Goal: Transaction & Acquisition: Purchase product/service

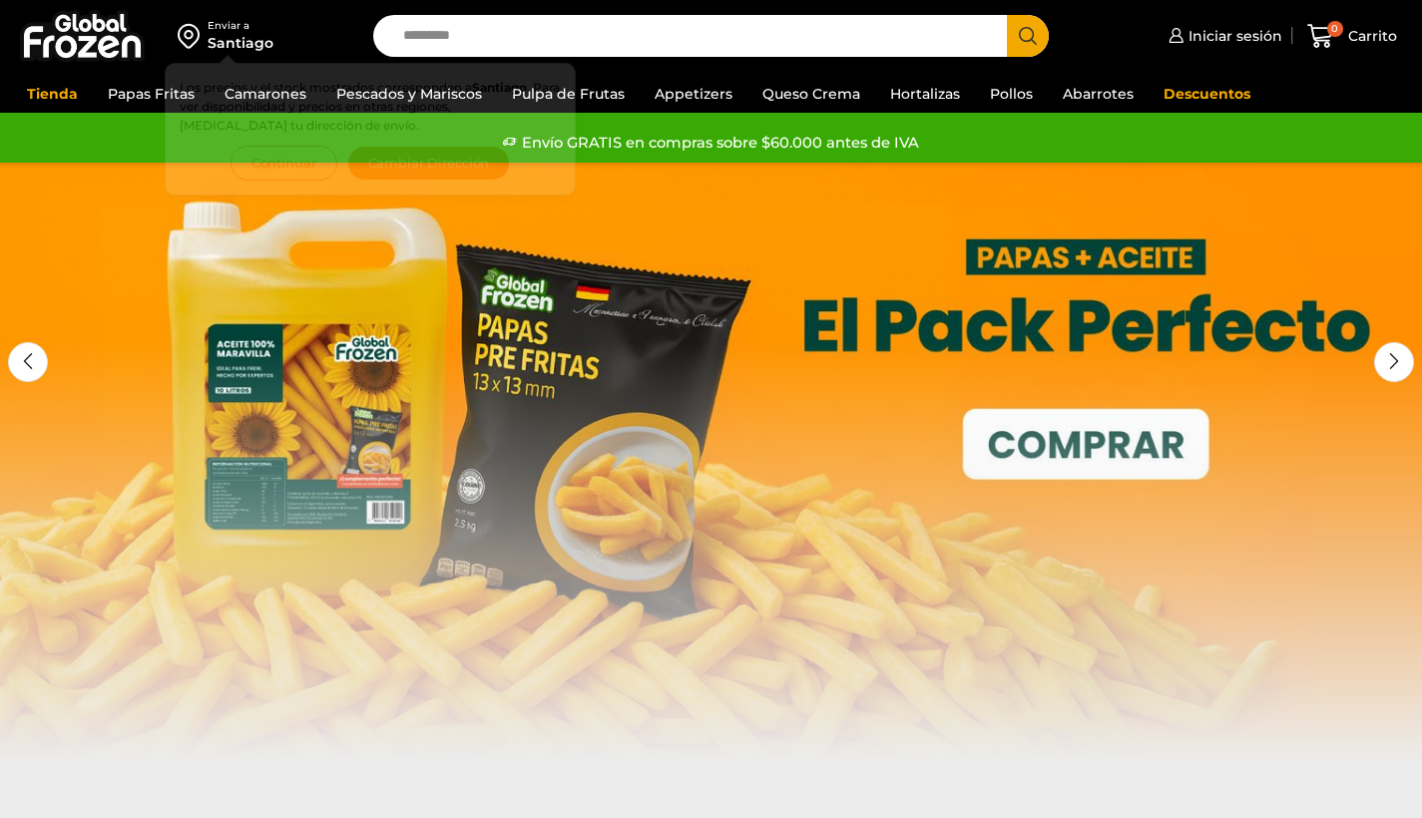
click at [466, 39] on input "Search input" at bounding box center [695, 36] width 605 height 42
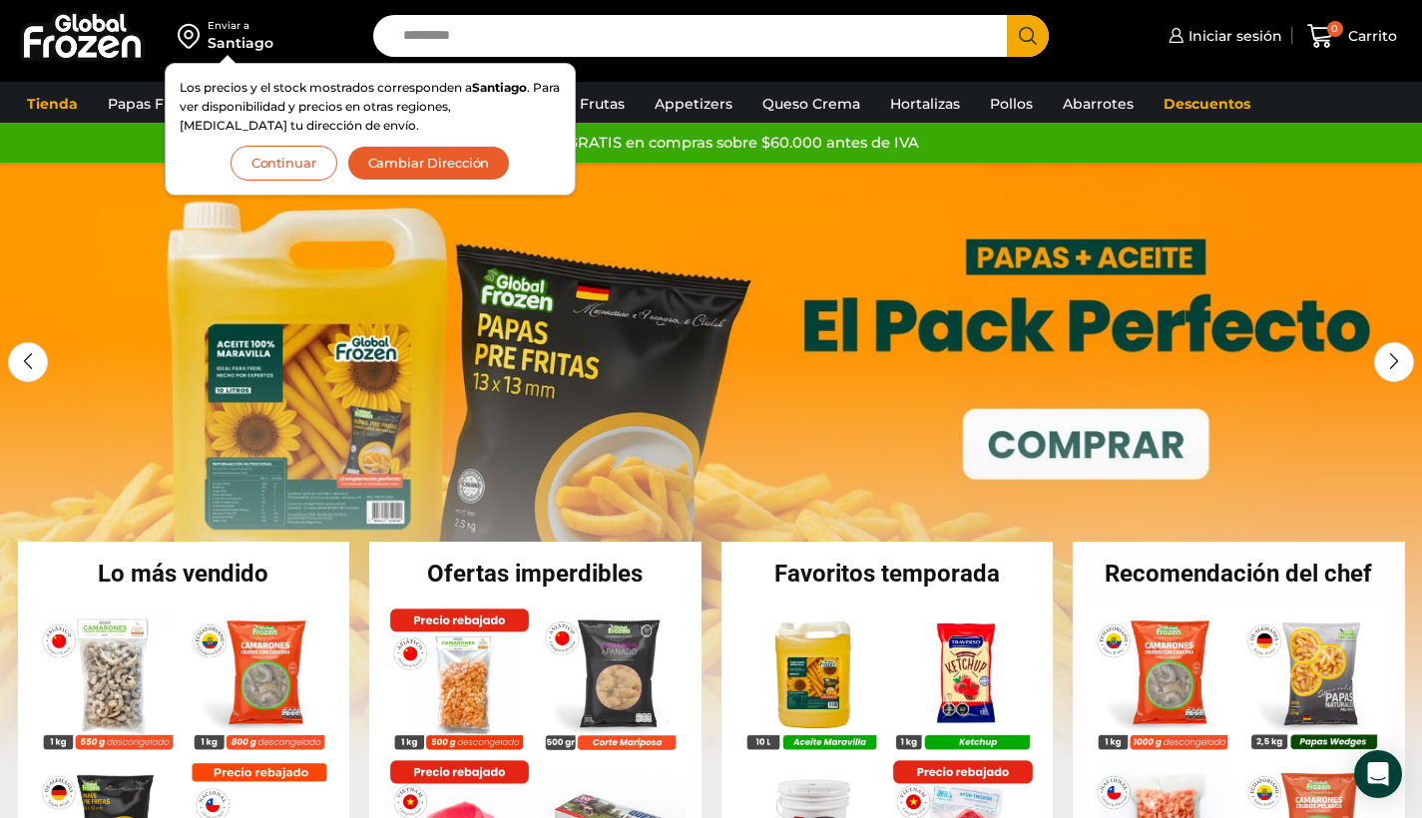
click at [309, 160] on button "Continuar" at bounding box center [284, 163] width 107 height 35
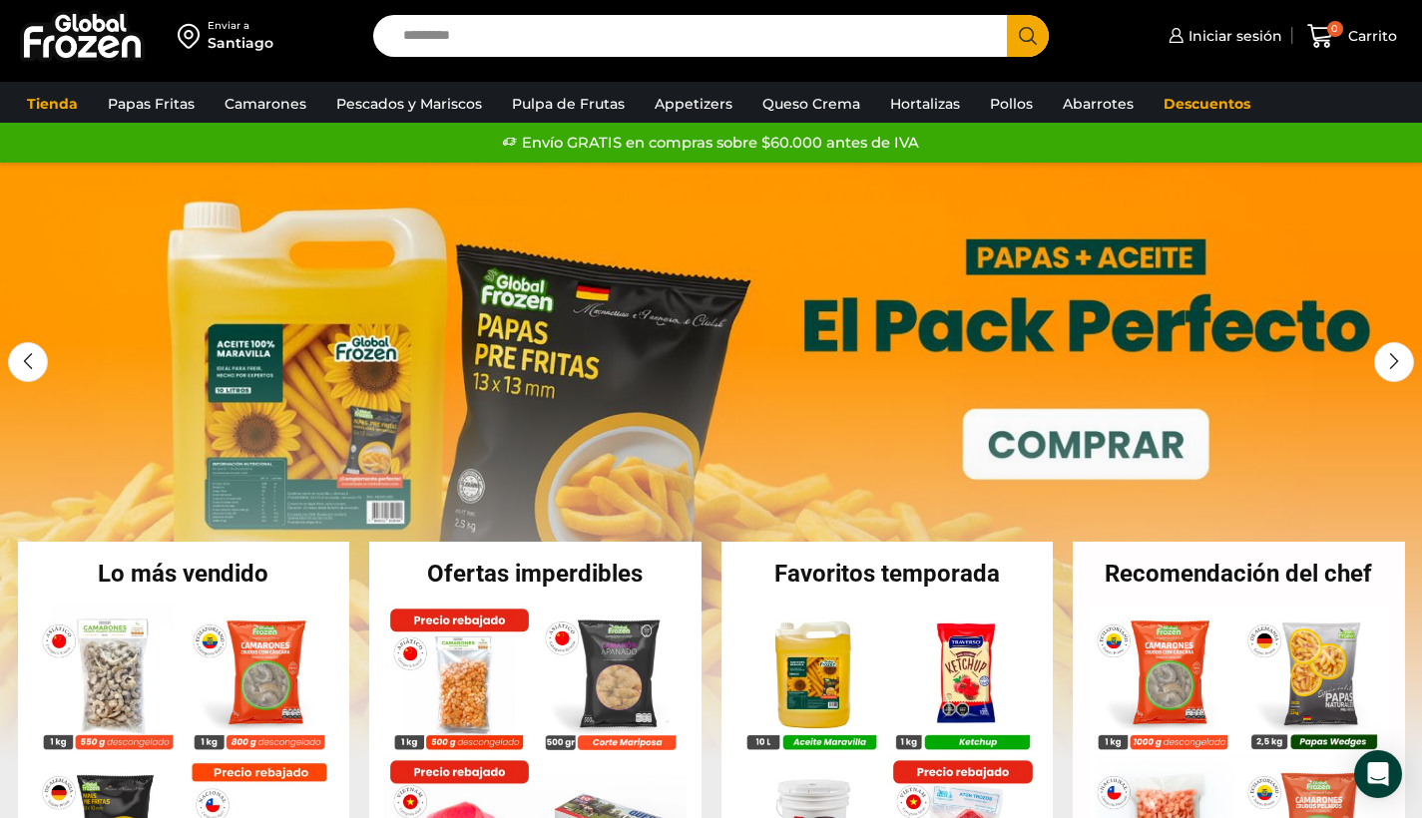
click at [471, 40] on input "Search input" at bounding box center [695, 36] width 605 height 42
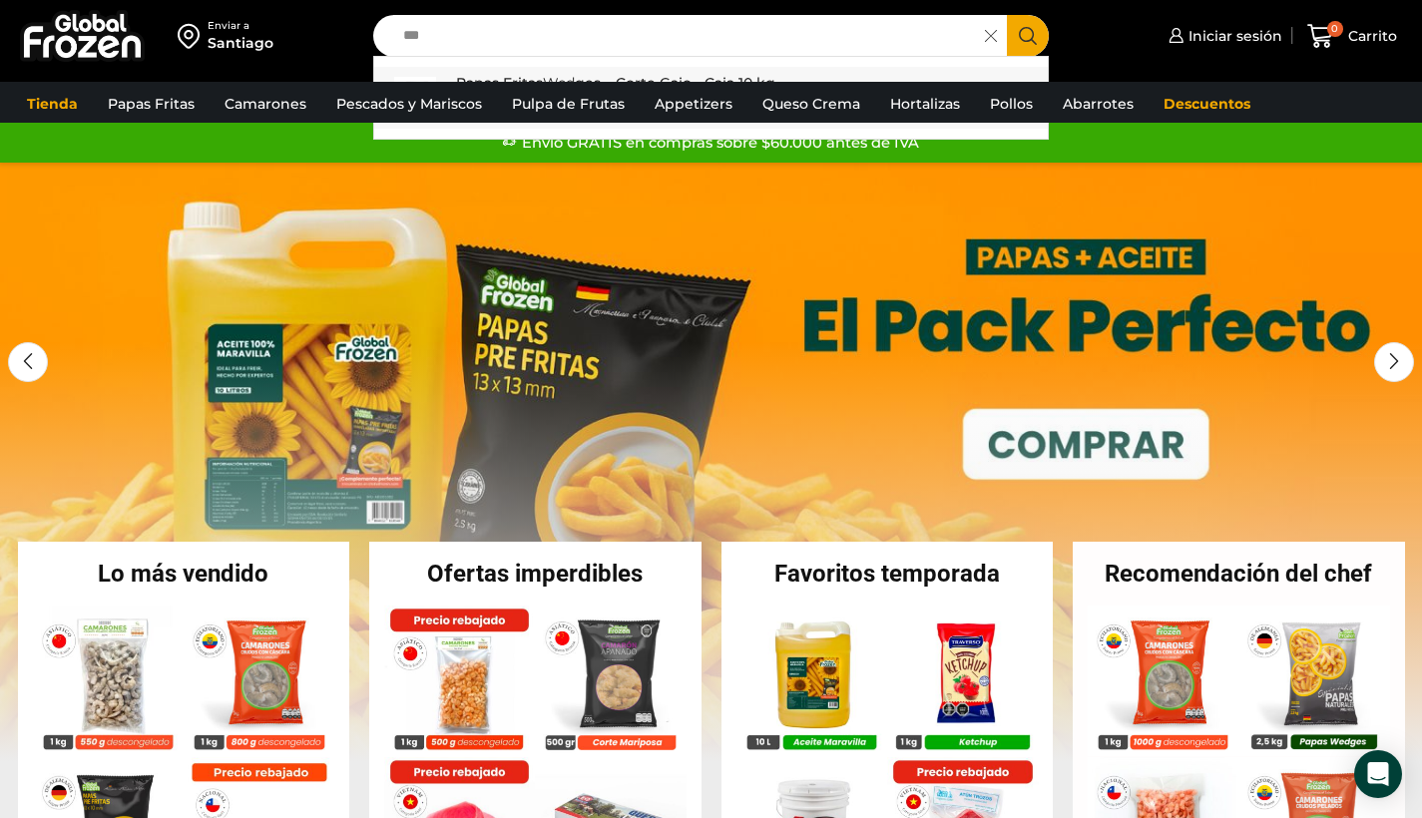
click at [495, 74] on p "Papas Fritas Wed ges – Corte Gajo - Caja 10 kg" at bounding box center [615, 83] width 319 height 22
type input "**********"
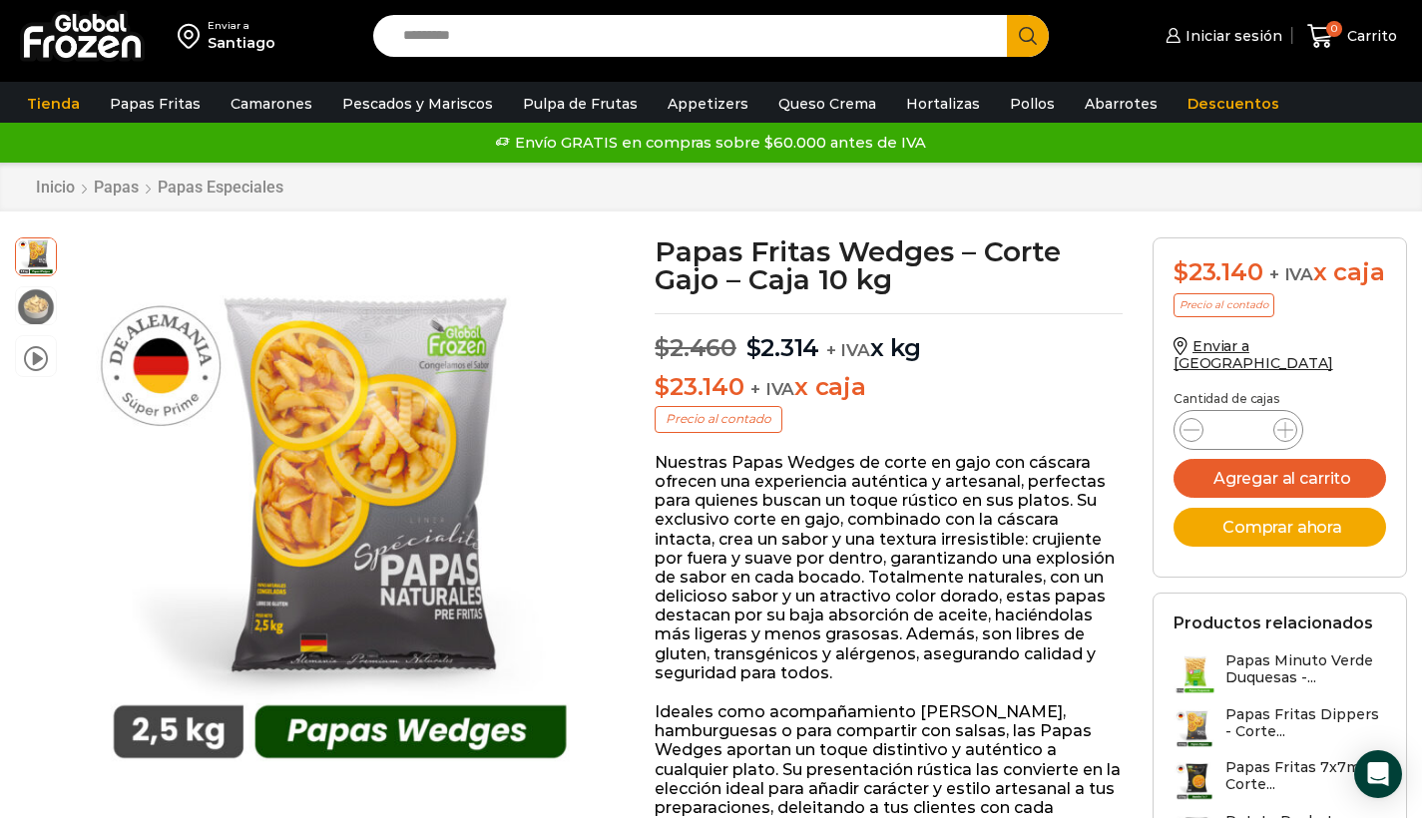
click at [52, 42] on img at bounding box center [82, 36] width 125 height 52
